Goal: Task Accomplishment & Management: Use online tool/utility

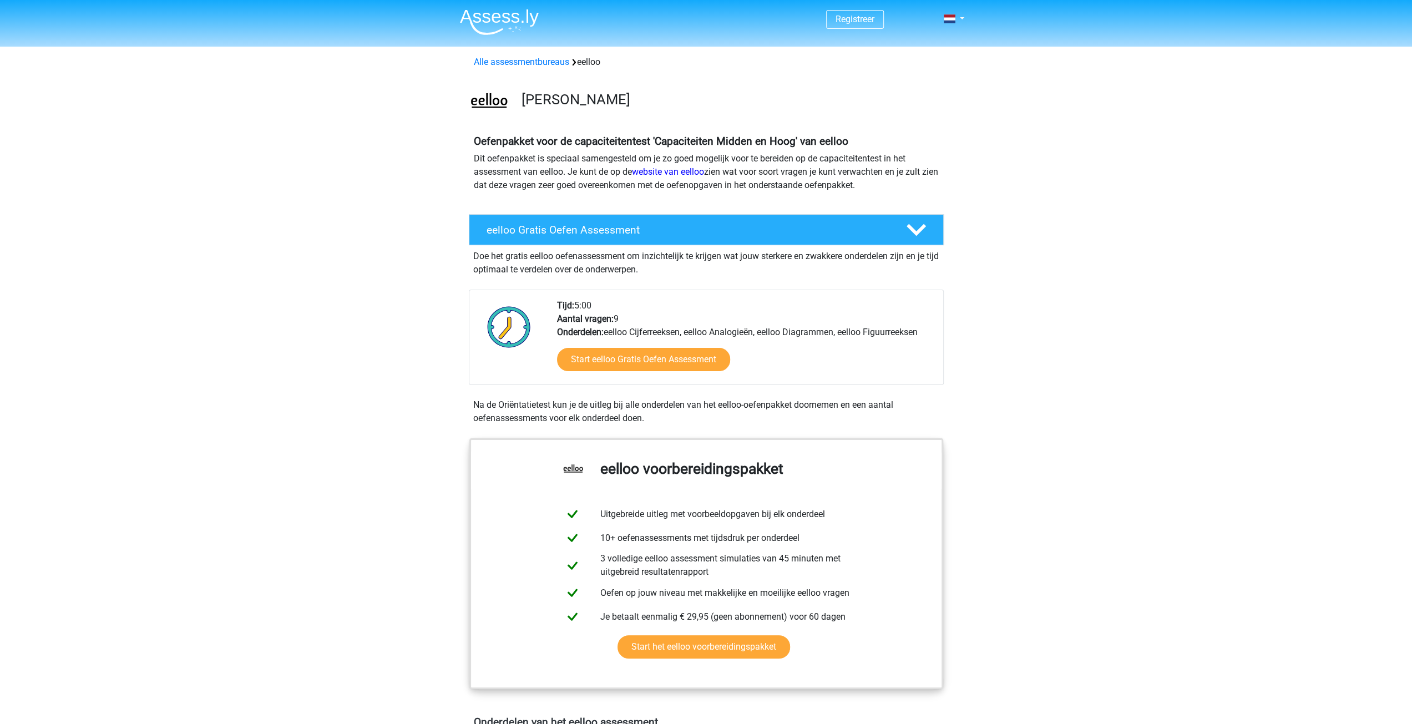
scroll to position [55, 0]
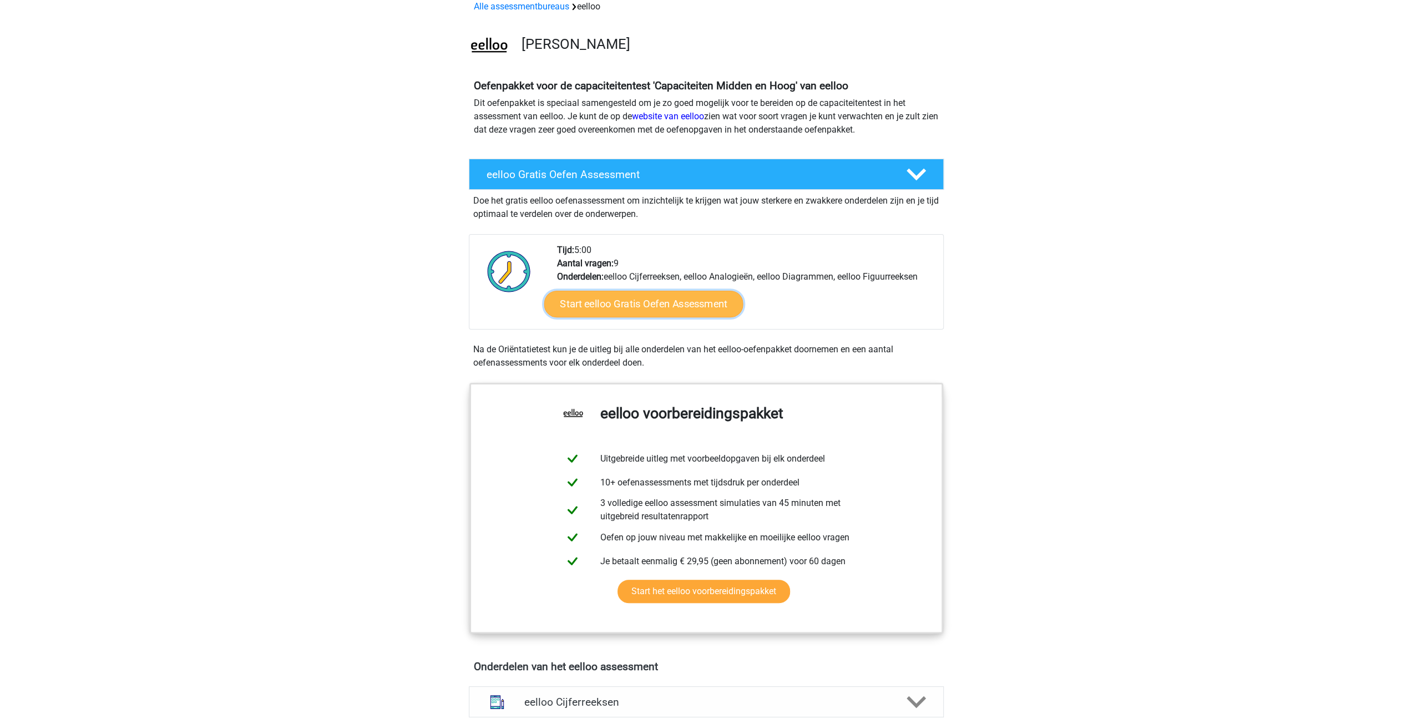
click at [628, 307] on link "Start eelloo Gratis Oefen Assessment" at bounding box center [643, 304] width 199 height 27
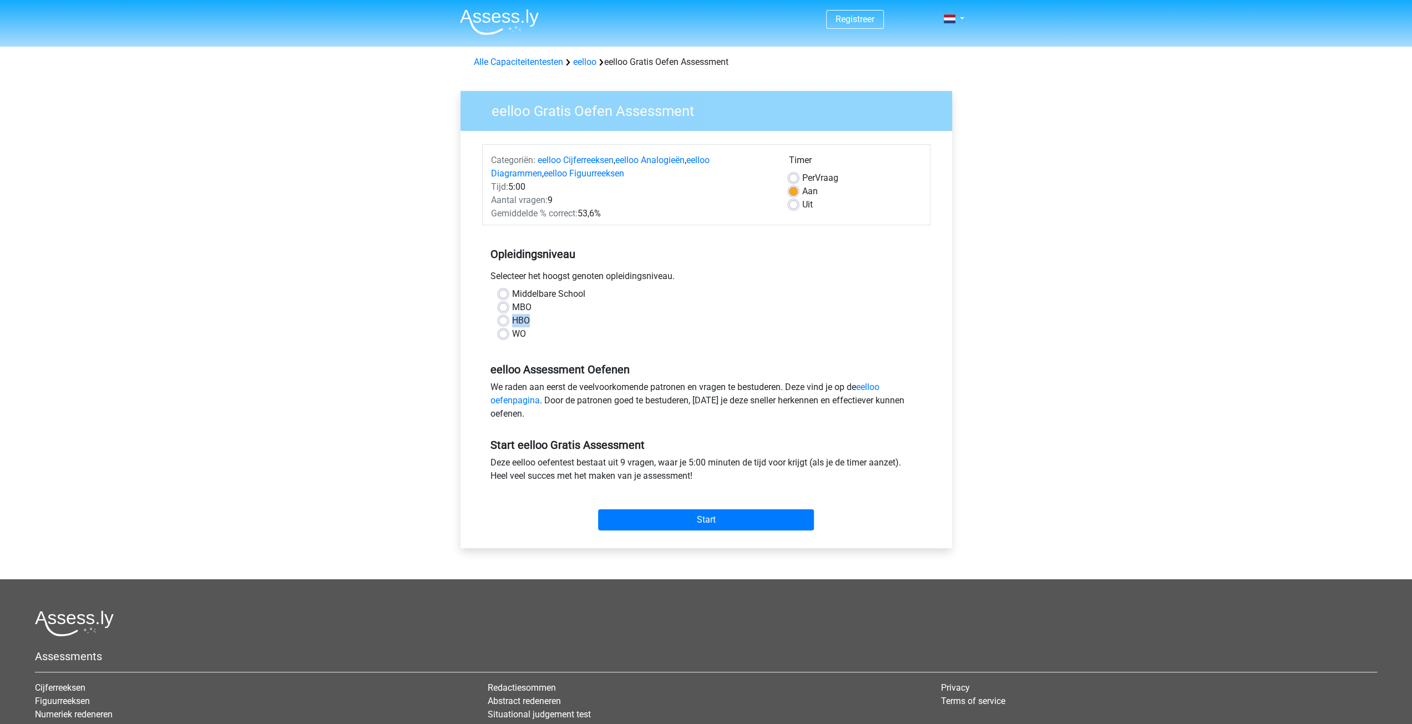
click at [507, 320] on div "HBO" at bounding box center [706, 320] width 415 height 13
click at [512, 319] on label "HBO" at bounding box center [521, 320] width 18 height 13
click at [504, 319] on input "HBO" at bounding box center [503, 319] width 9 height 11
radio input "true"
click at [720, 518] on input "Start" at bounding box center [706, 519] width 216 height 21
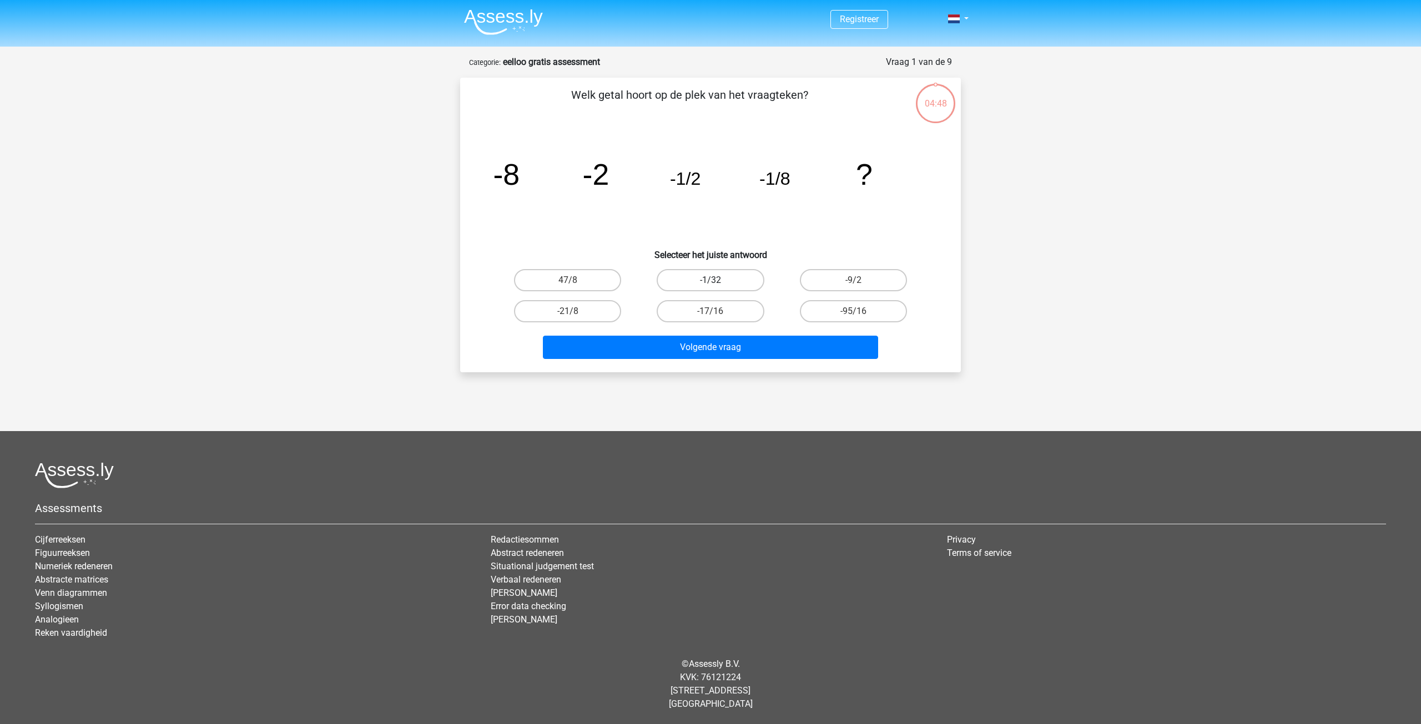
click at [740, 271] on label "-1/32" at bounding box center [709, 280] width 107 height 22
click at [717, 280] on input "-1/32" at bounding box center [713, 283] width 7 height 7
radio input "true"
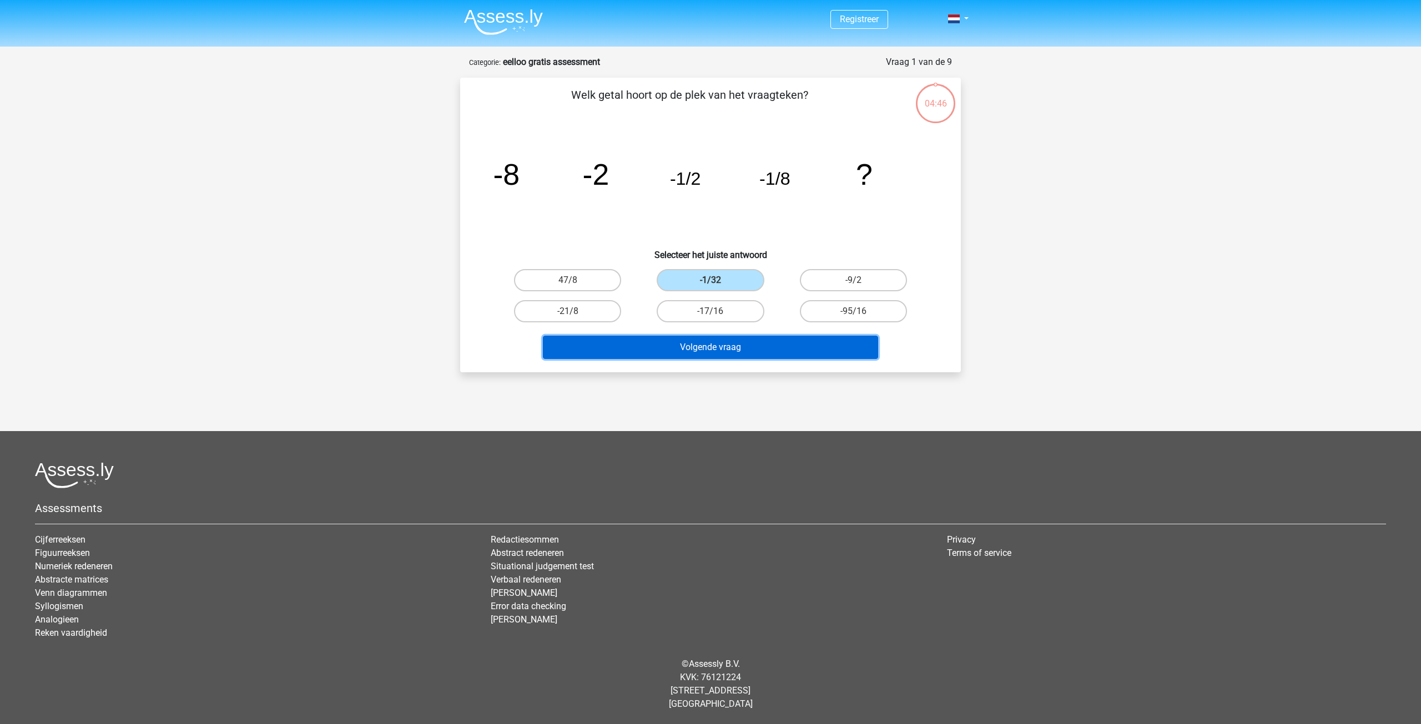
click at [802, 352] on button "Volgende vraag" at bounding box center [711, 347] width 336 height 23
